Goal: Browse casually

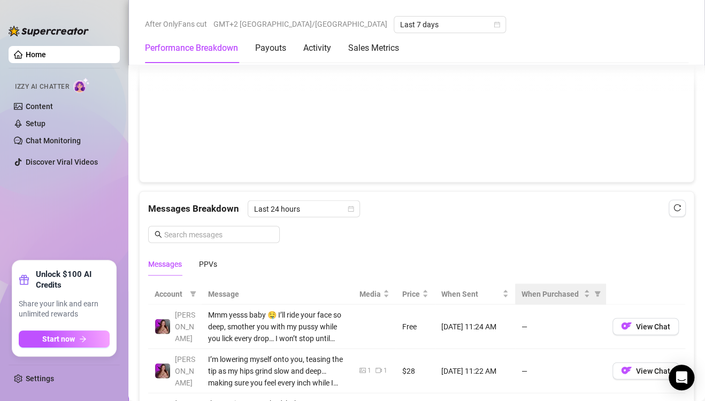
scroll to position [802, 0]
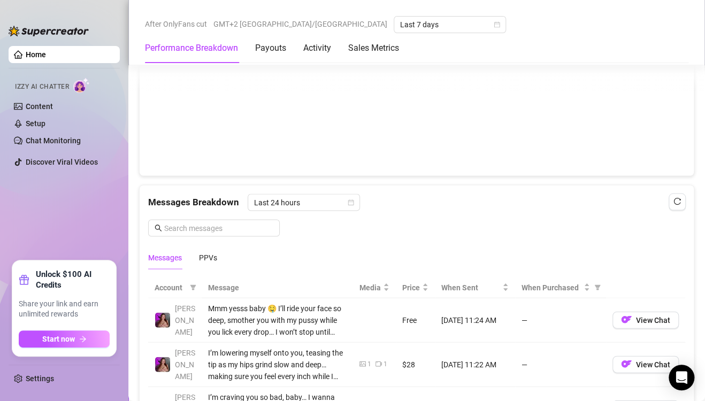
click at [651, 96] on canvas at bounding box center [412, 113] width 528 height 107
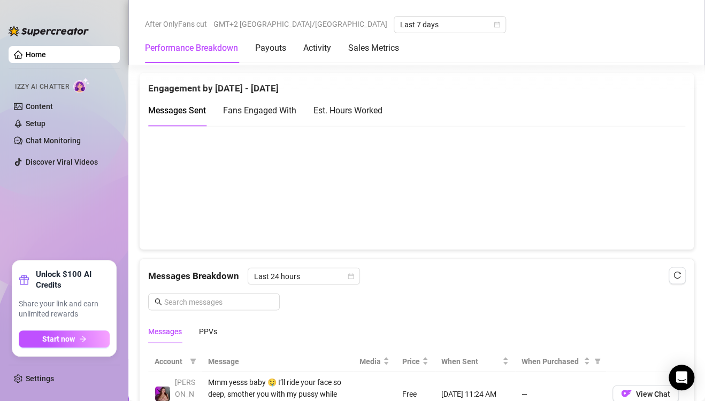
scroll to position [642, 0]
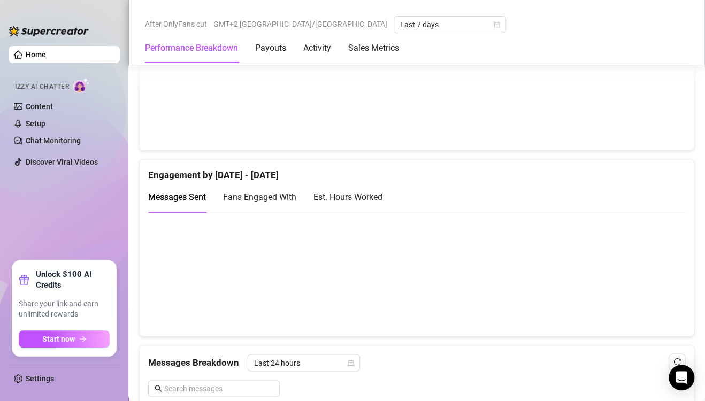
click at [644, 118] on canvas at bounding box center [412, 87] width 528 height 107
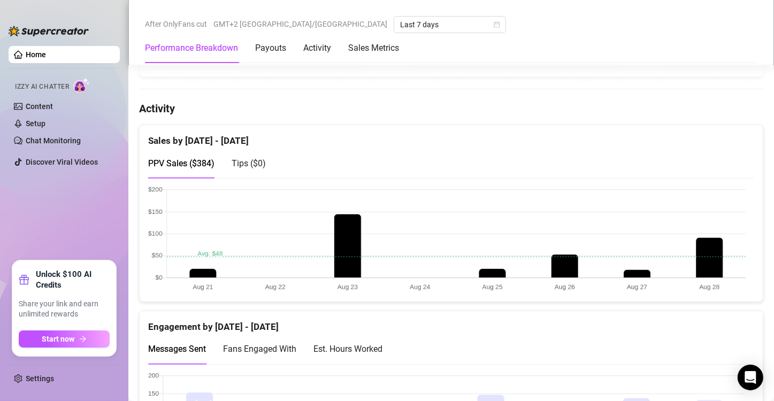
scroll to position [535, 0]
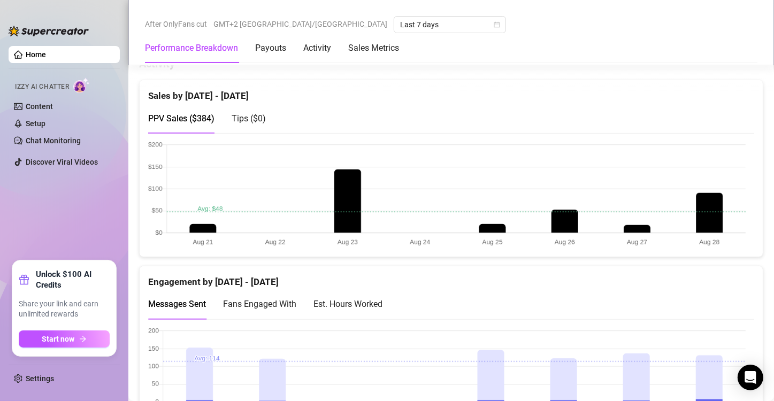
click at [713, 223] on canvas at bounding box center [447, 194] width 598 height 107
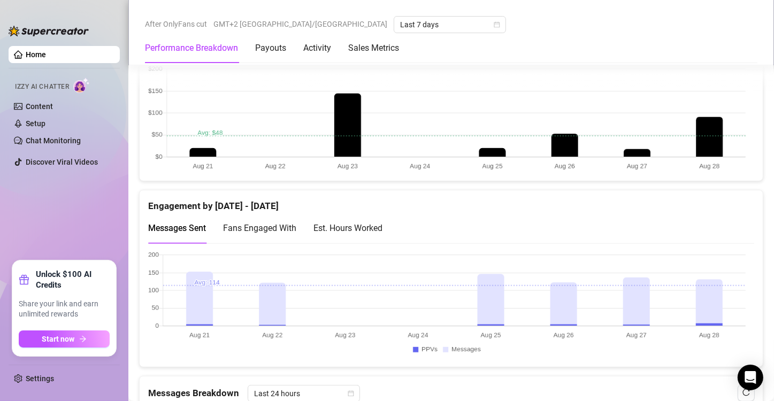
scroll to position [642, 0]
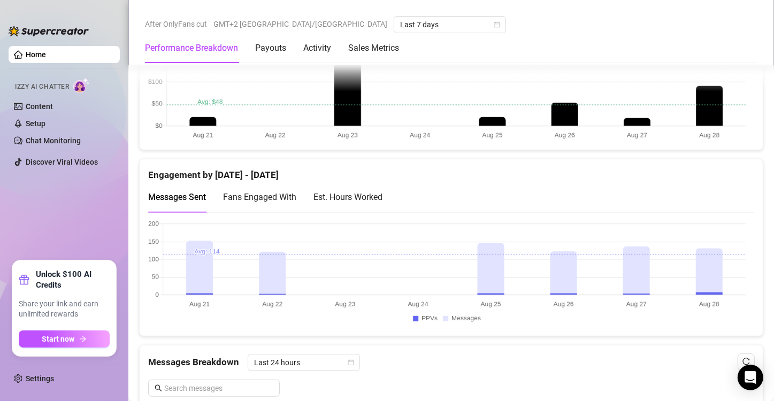
click at [713, 249] on canvas at bounding box center [447, 273] width 598 height 107
